Goal: Task Accomplishment & Management: Manage account settings

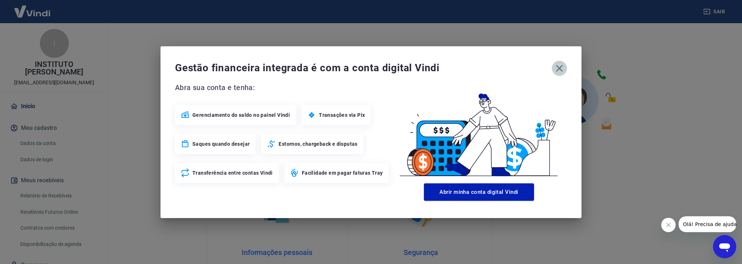
click at [560, 69] on icon "button" at bounding box center [559, 68] width 7 height 7
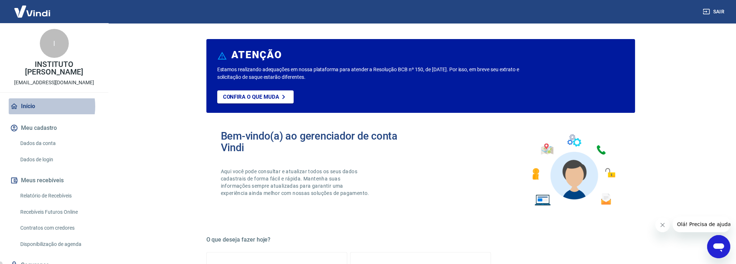
click at [36, 99] on link "Início" at bounding box center [54, 107] width 91 height 16
click at [28, 99] on link "Início" at bounding box center [54, 107] width 91 height 16
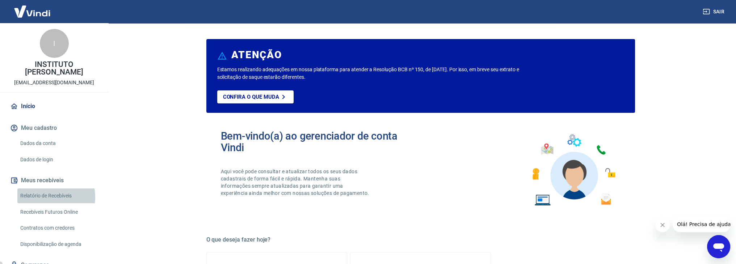
click at [44, 190] on link "Relatório de Recebíveis" at bounding box center [58, 196] width 82 height 15
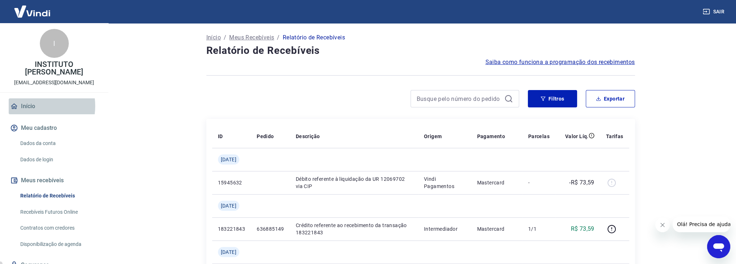
click at [32, 99] on link "Início" at bounding box center [54, 107] width 91 height 16
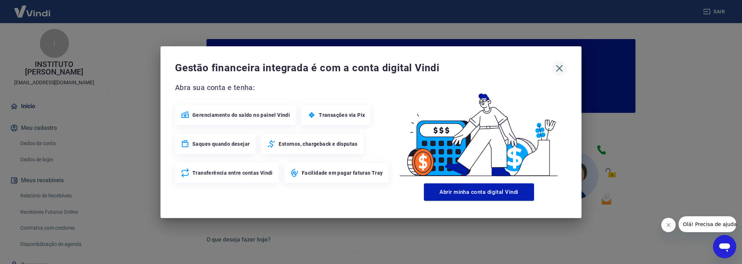
click at [562, 68] on icon "button" at bounding box center [559, 69] width 12 height 12
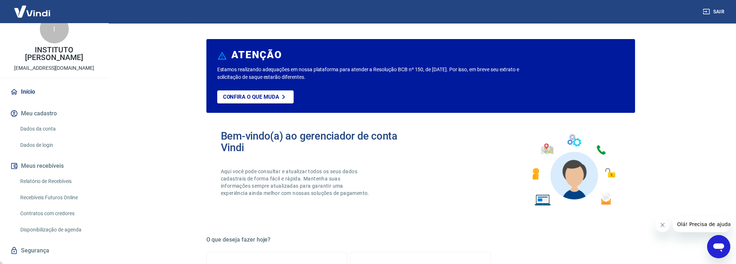
scroll to position [23, 0]
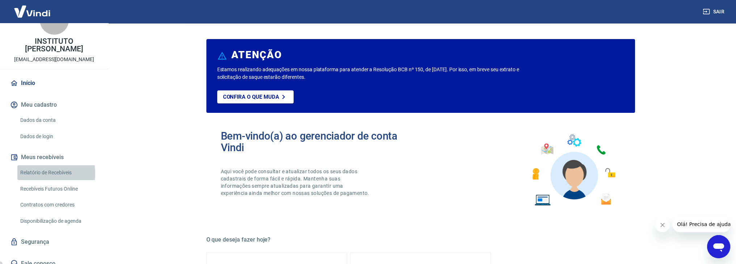
click at [33, 166] on link "Relatório de Recebíveis" at bounding box center [58, 173] width 82 height 15
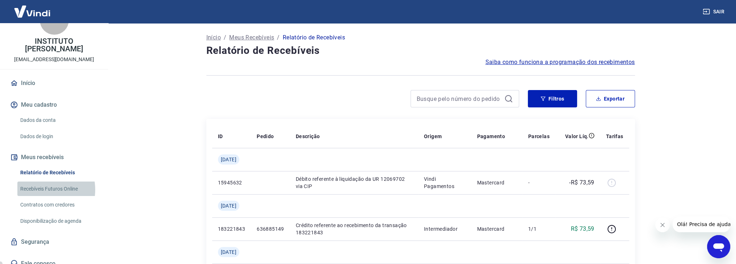
click at [40, 182] on link "Recebíveis Futuros Online" at bounding box center [58, 189] width 82 height 15
